Goal: Transaction & Acquisition: Purchase product/service

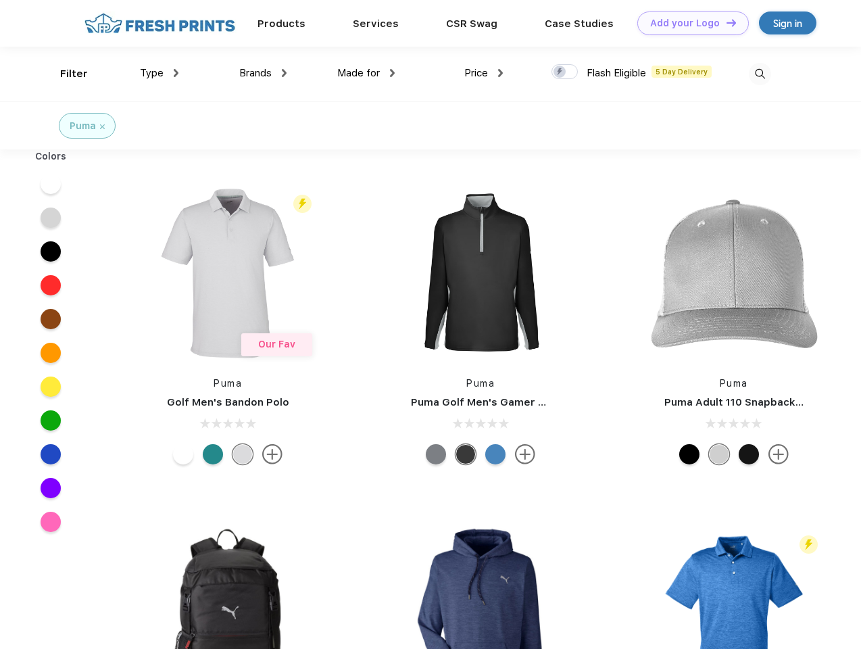
click at [688, 23] on link "Add your Logo Design Tool" at bounding box center [694, 23] width 112 height 24
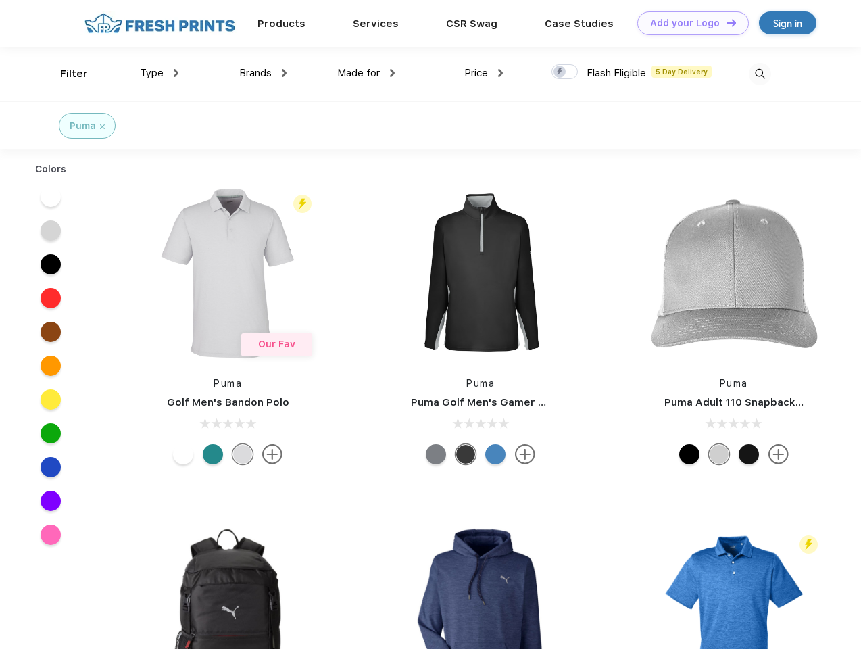
click at [0, 0] on div "Design Tool" at bounding box center [0, 0] width 0 height 0
click at [726, 22] on link "Add your Logo Design Tool" at bounding box center [694, 23] width 112 height 24
click at [65, 74] on div "Filter" at bounding box center [74, 74] width 28 height 16
click at [160, 73] on span "Type" at bounding box center [152, 73] width 24 height 12
click at [263, 73] on span "Brands" at bounding box center [255, 73] width 32 height 12
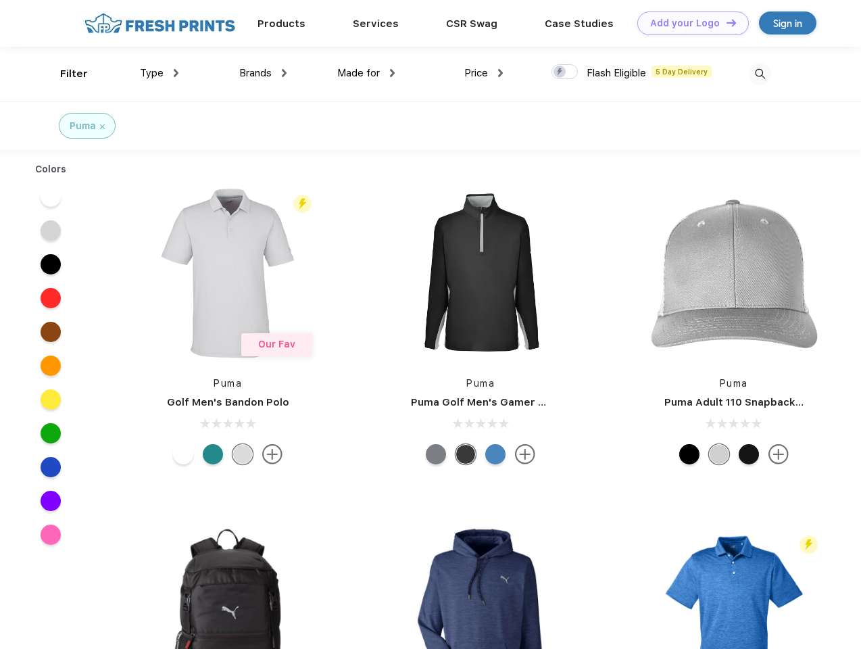
click at [366, 73] on span "Made for" at bounding box center [358, 73] width 43 height 12
click at [484, 73] on span "Price" at bounding box center [477, 73] width 24 height 12
click at [565, 72] on div at bounding box center [565, 71] width 26 height 15
click at [561, 72] on input "checkbox" at bounding box center [556, 68] width 9 height 9
click at [760, 74] on img at bounding box center [760, 74] width 22 height 22
